Goal: Task Accomplishment & Management: Use online tool/utility

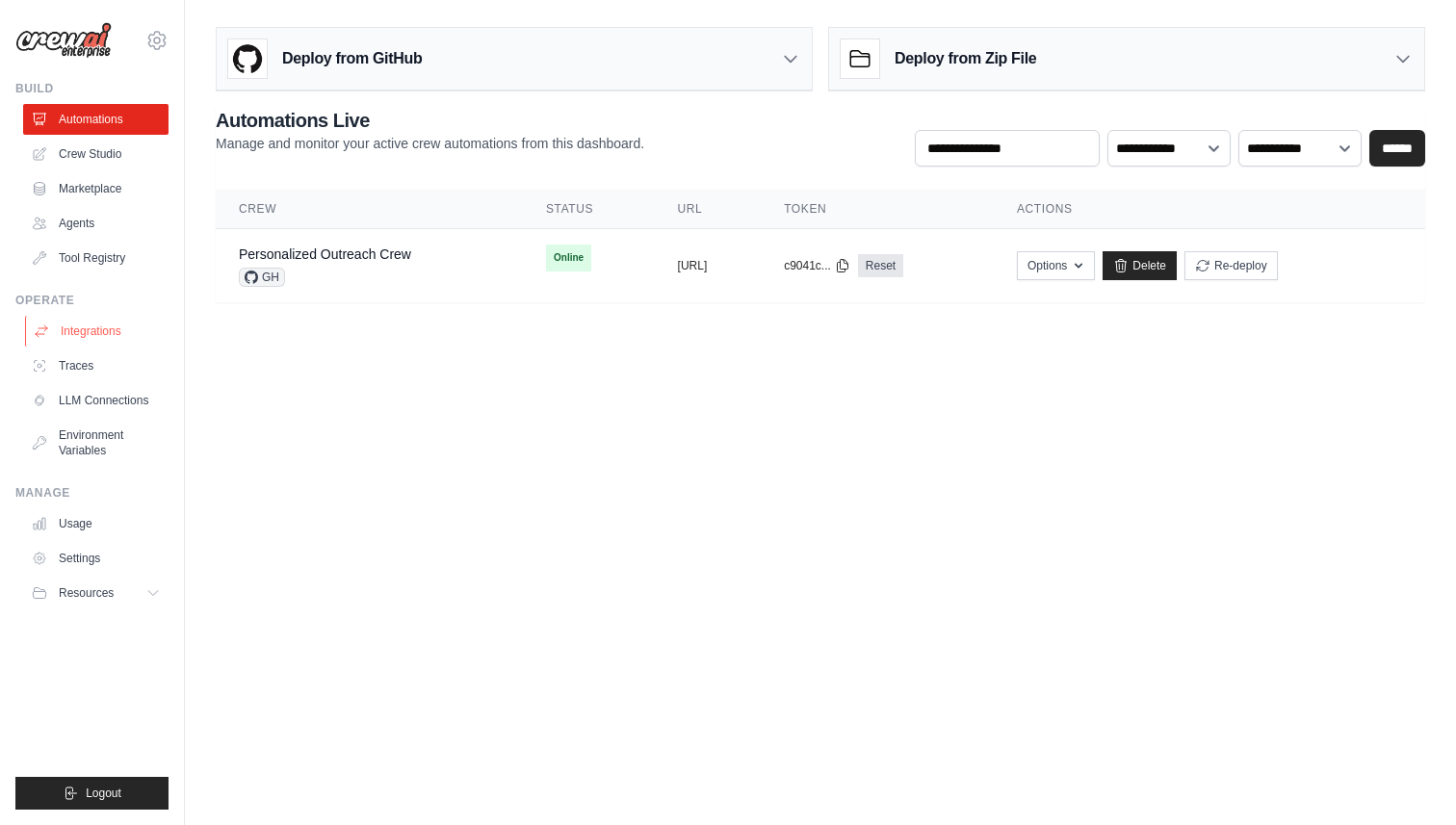
click at [96, 334] on link "Integrations" at bounding box center [98, 331] width 146 height 31
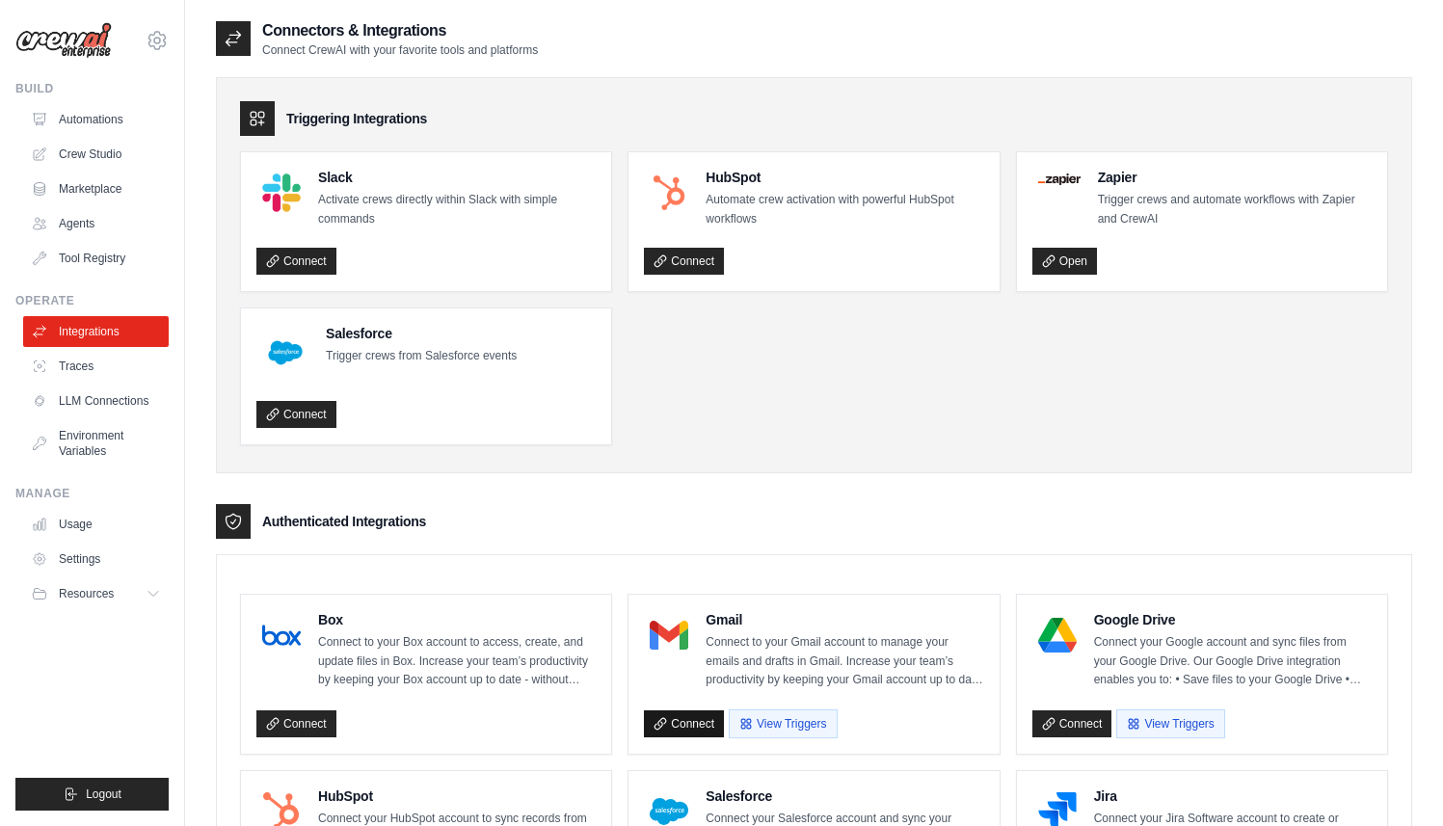
click at [687, 716] on link "Connect" at bounding box center [684, 723] width 80 height 27
